Goal: Task Accomplishment & Management: Use online tool/utility

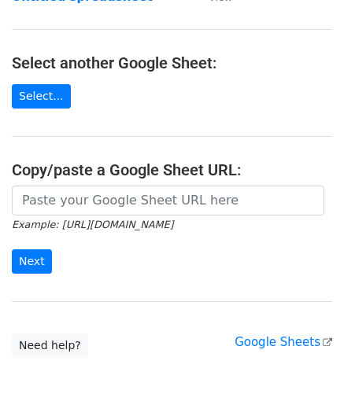
scroll to position [157, 0]
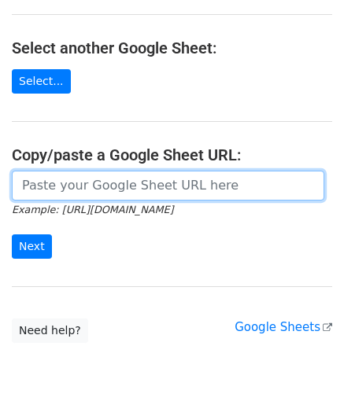
click at [94, 177] on input "url" at bounding box center [168, 186] width 312 height 30
paste input "[URL][DOMAIN_NAME]"
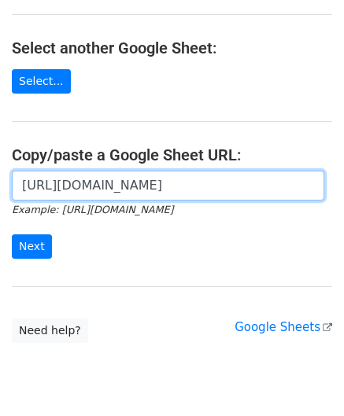
scroll to position [0, 340]
type input "[URL][DOMAIN_NAME]"
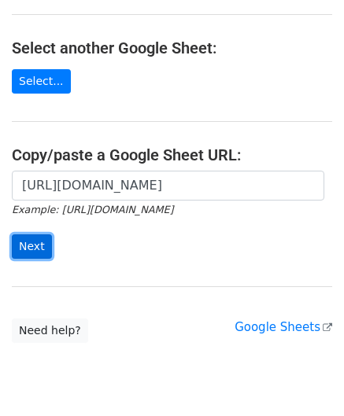
click at [28, 246] on input "Next" at bounding box center [32, 246] width 40 height 24
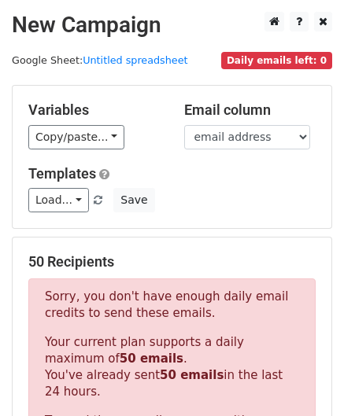
scroll to position [531, 0]
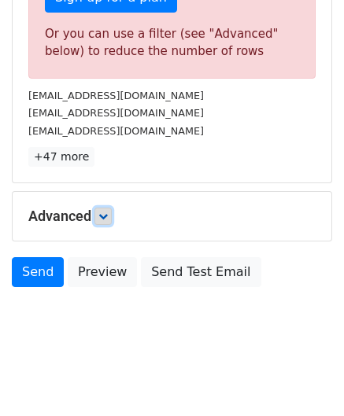
click at [108, 213] on icon at bounding box center [102, 215] width 9 height 9
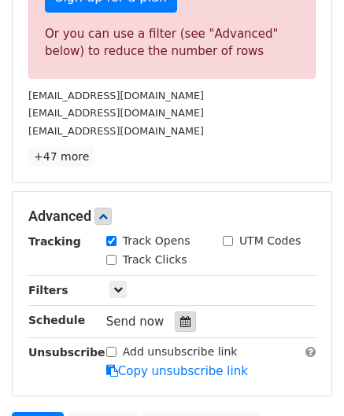
click at [180, 320] on icon at bounding box center [185, 321] width 10 height 11
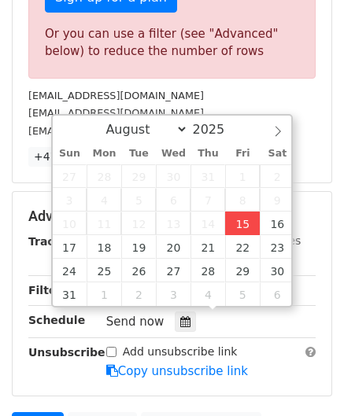
type input "2025-08-15 12:00"
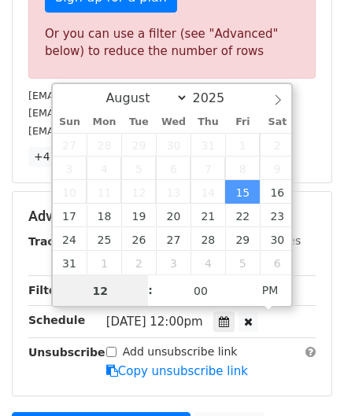
scroll to position [0, 0]
paste input "0"
type input "10"
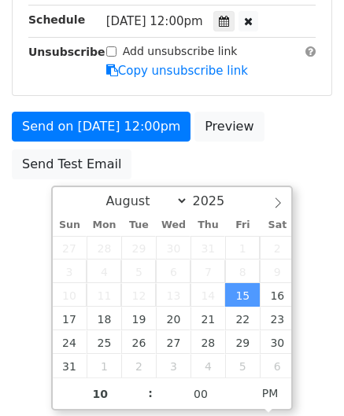
type input "2025-08-15 22:00"
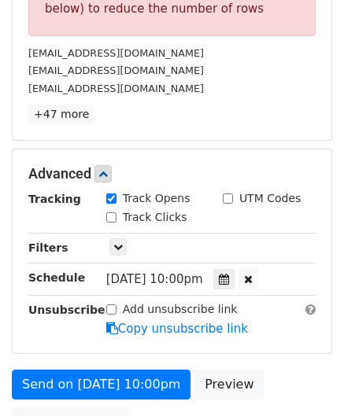
scroll to position [564, 0]
